Goal: Book appointment/travel/reservation

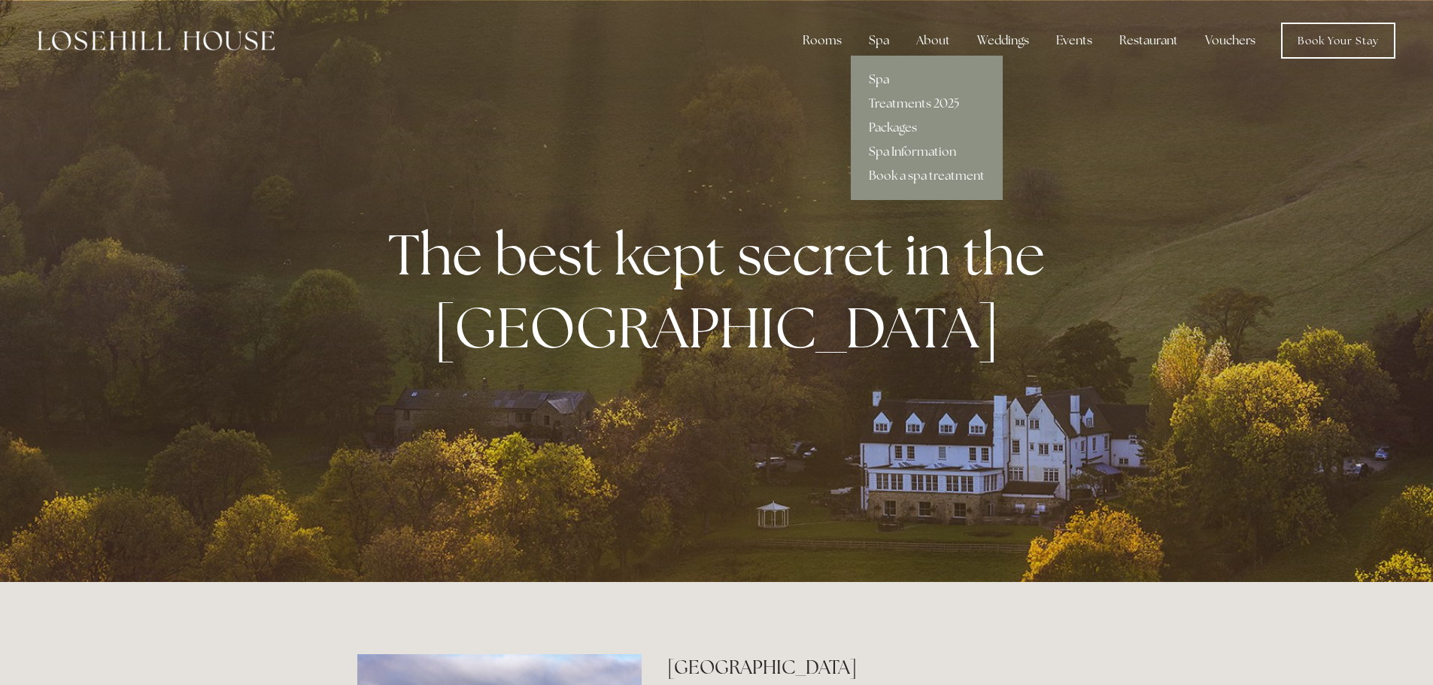
click at [881, 80] on link "Spa" at bounding box center [927, 80] width 152 height 24
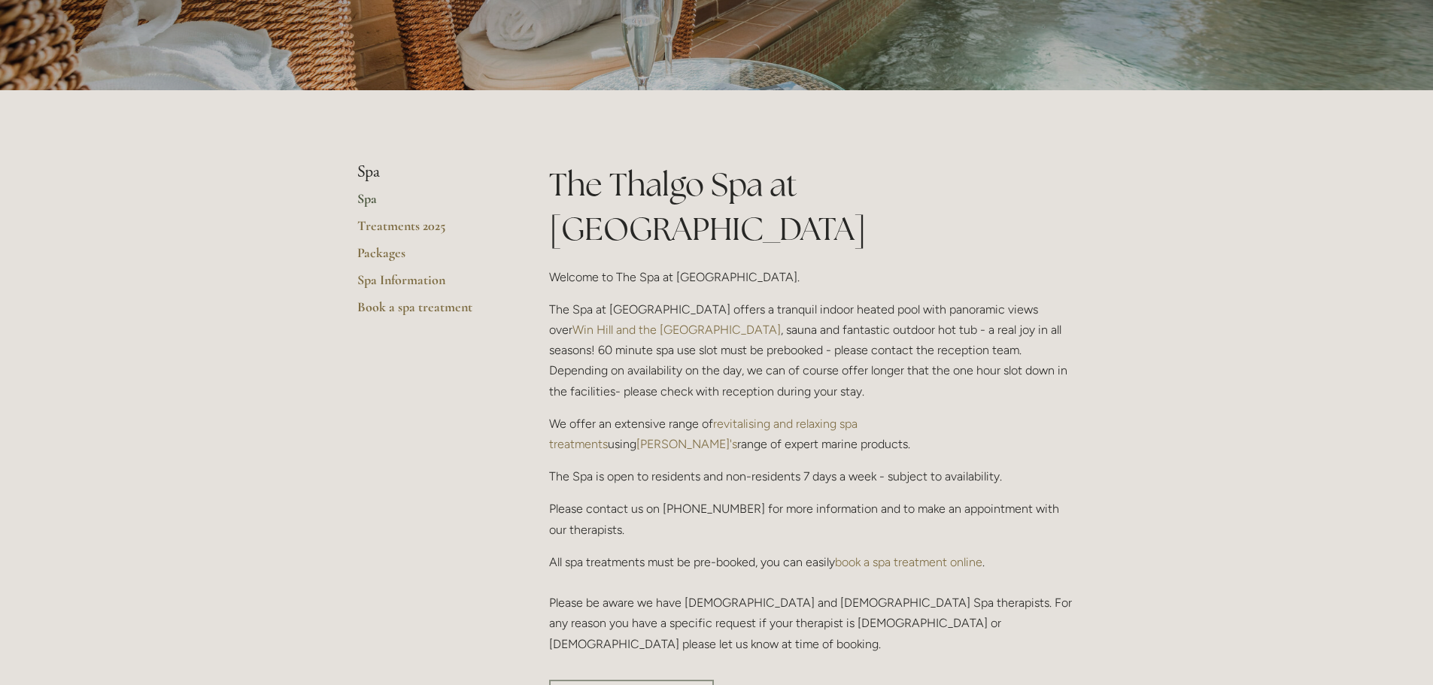
scroll to position [150, 0]
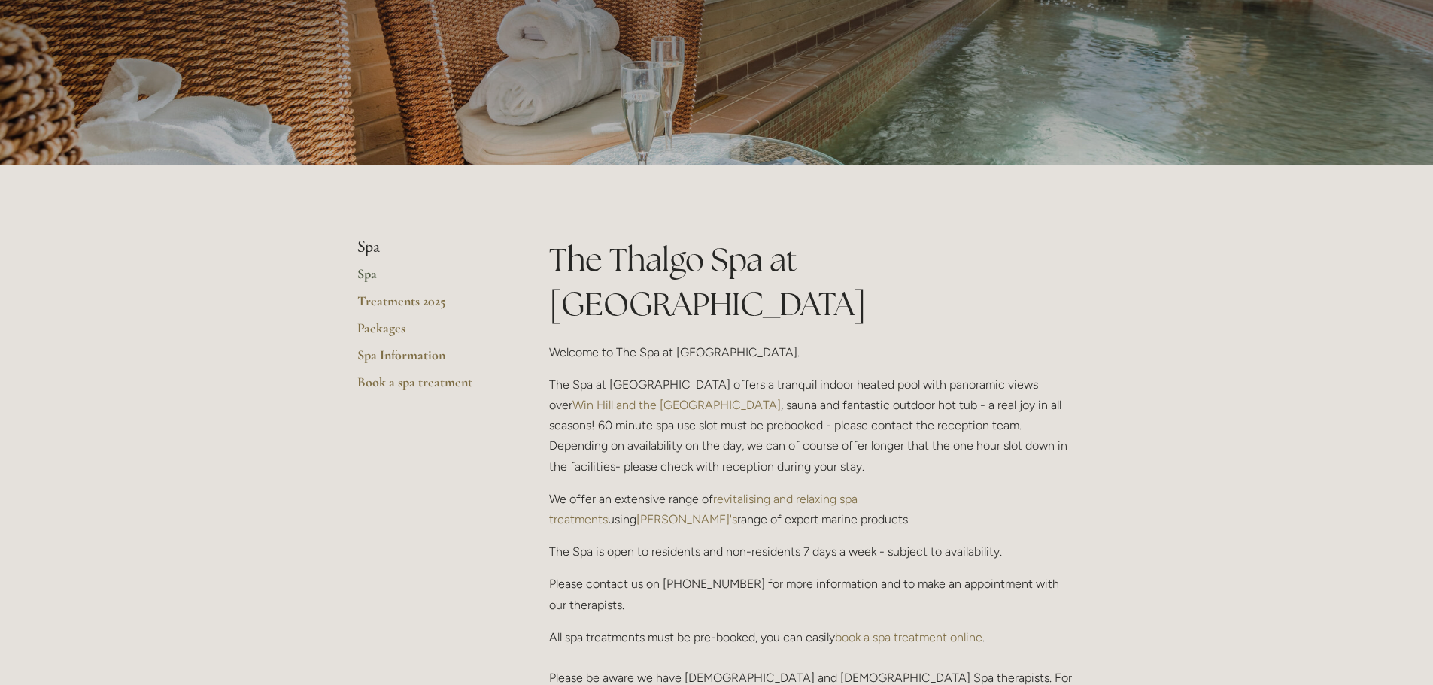
click at [363, 276] on link "Spa" at bounding box center [429, 279] width 144 height 27
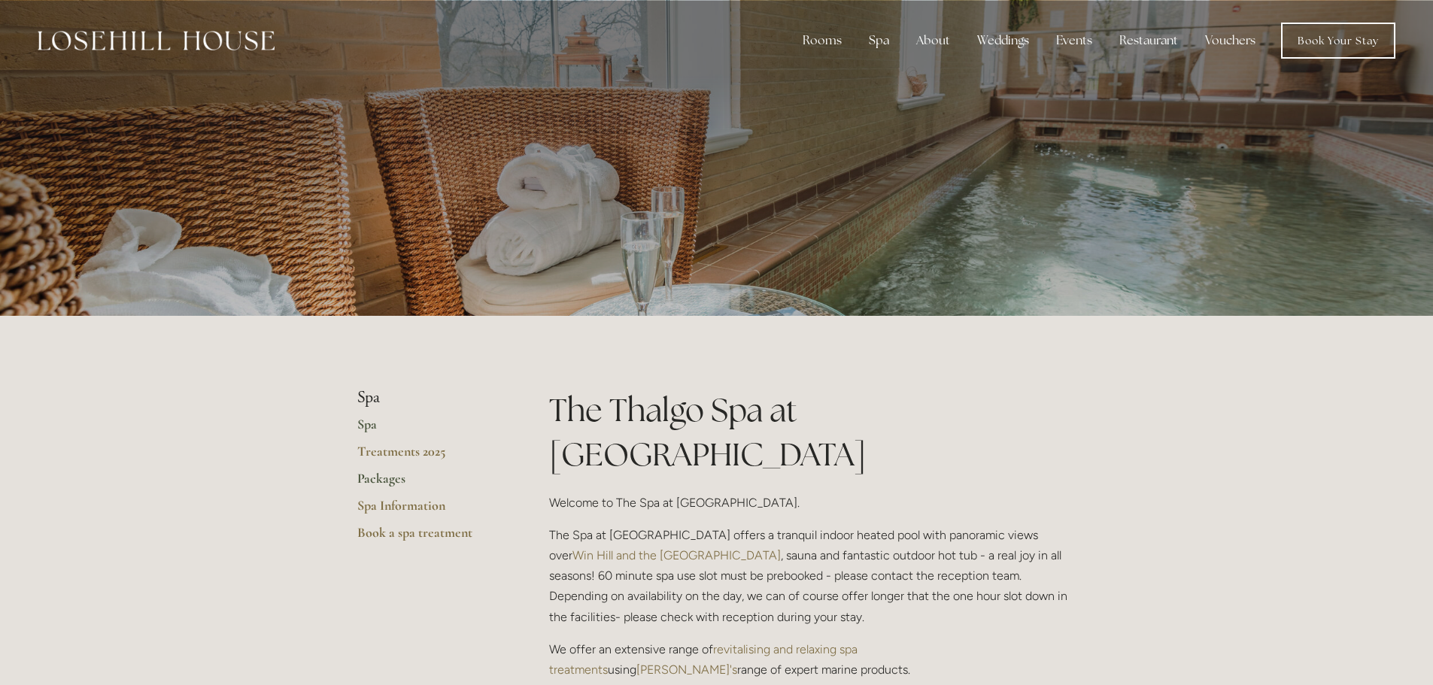
click at [388, 485] on link "Packages" at bounding box center [429, 483] width 144 height 27
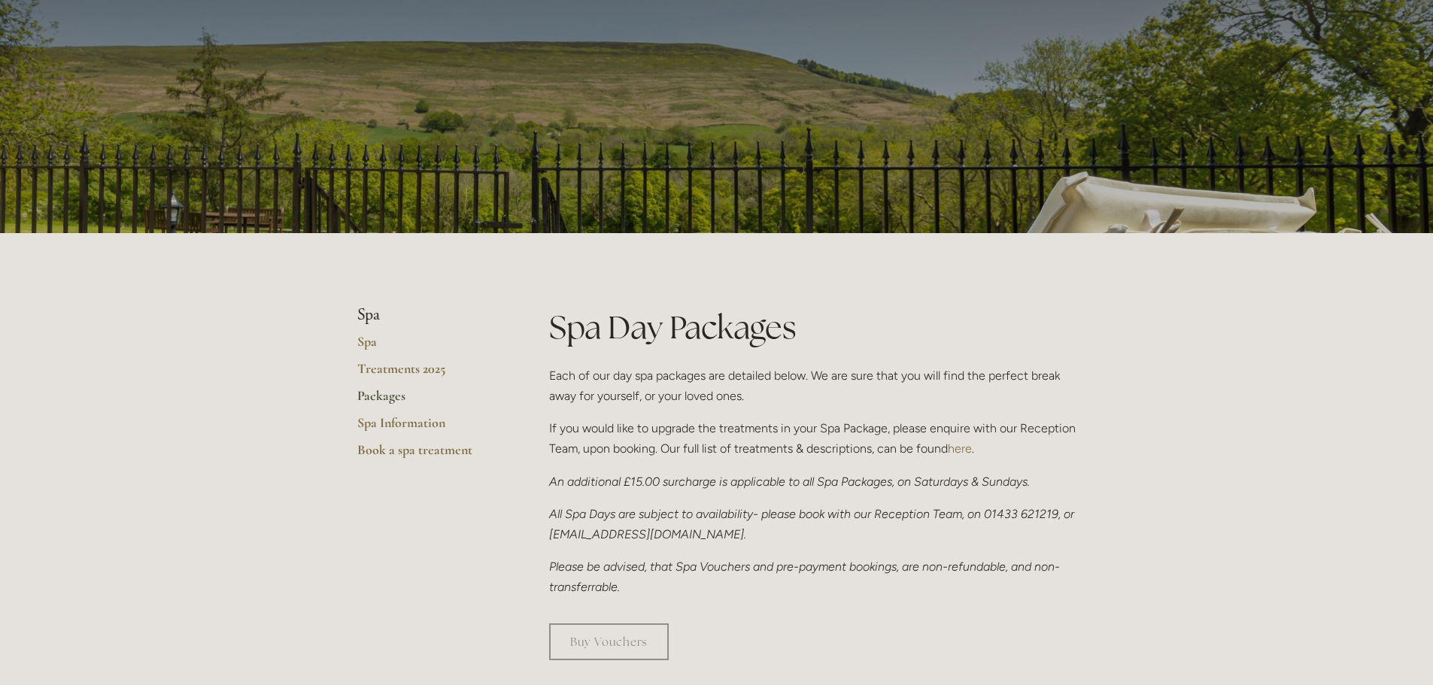
scroll to position [75, 0]
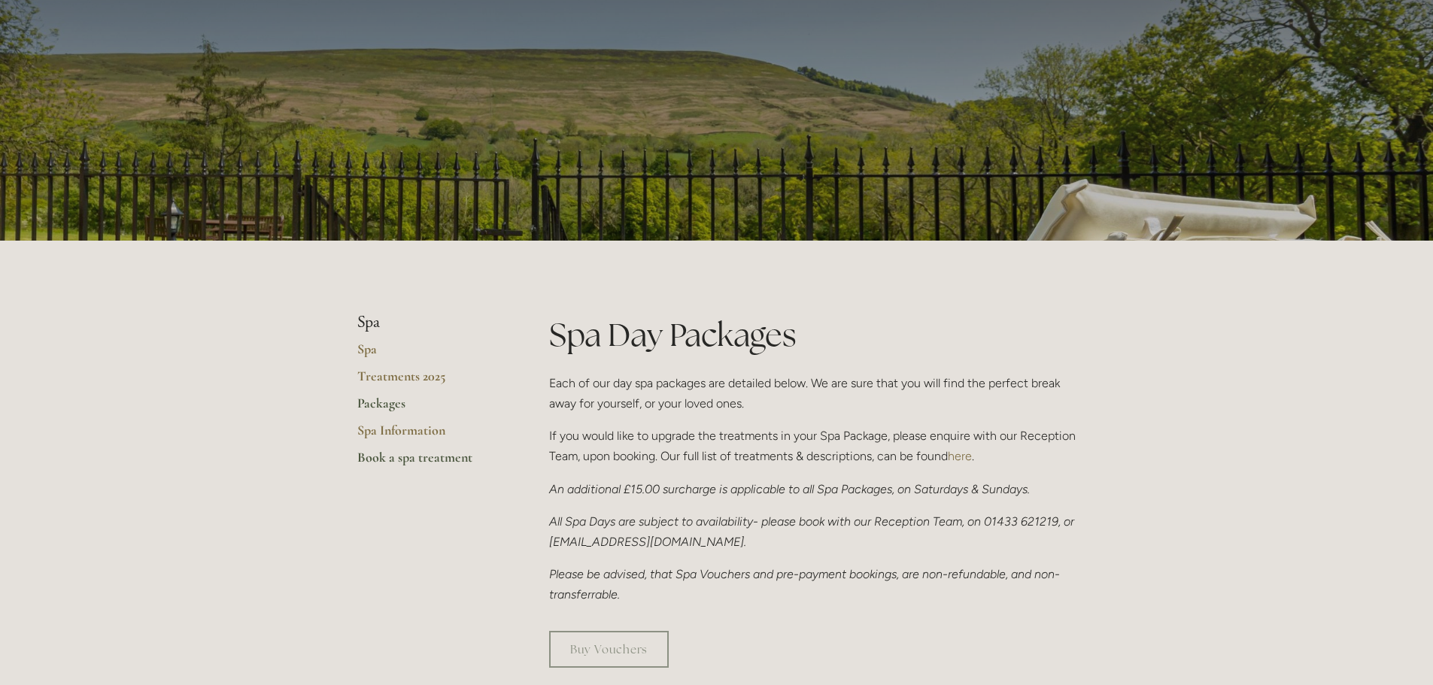
click at [446, 461] on link "Book a spa treatment" at bounding box center [429, 462] width 144 height 27
